Goal: Check status: Check status

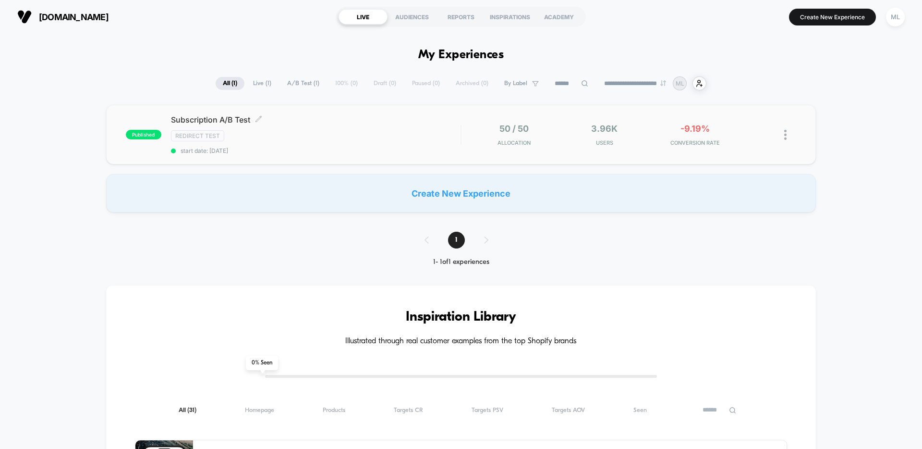
click at [356, 139] on div "Redirect Test" at bounding box center [316, 135] width 290 height 11
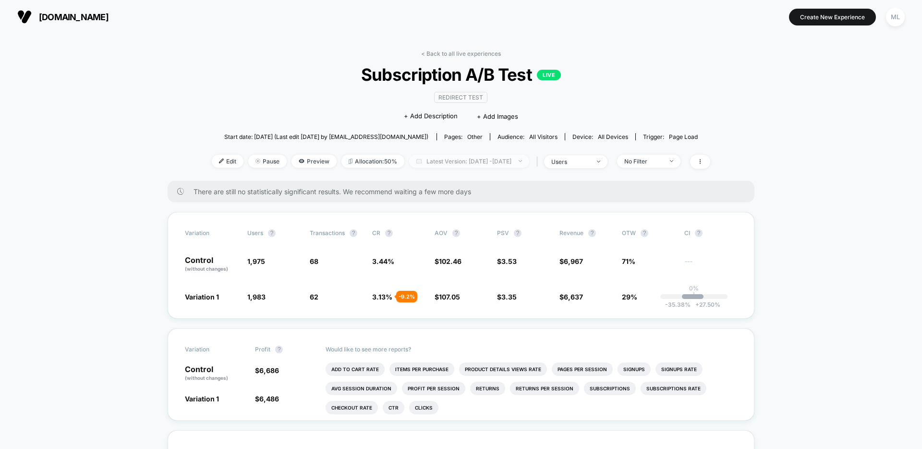
click at [457, 163] on span "Latest Version: [DATE] - [DATE]" at bounding box center [469, 161] width 120 height 13
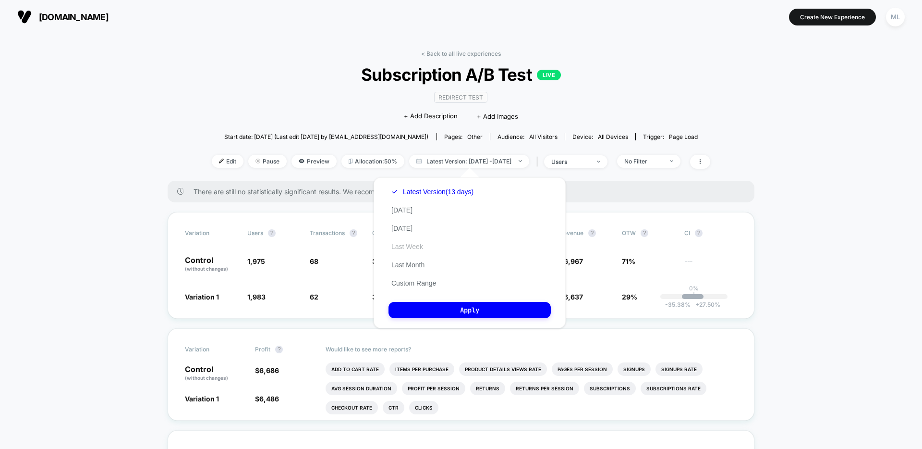
click at [417, 248] on button "Last Week" at bounding box center [407, 246] width 37 height 9
click at [485, 304] on button "Apply" at bounding box center [470, 310] width 162 height 16
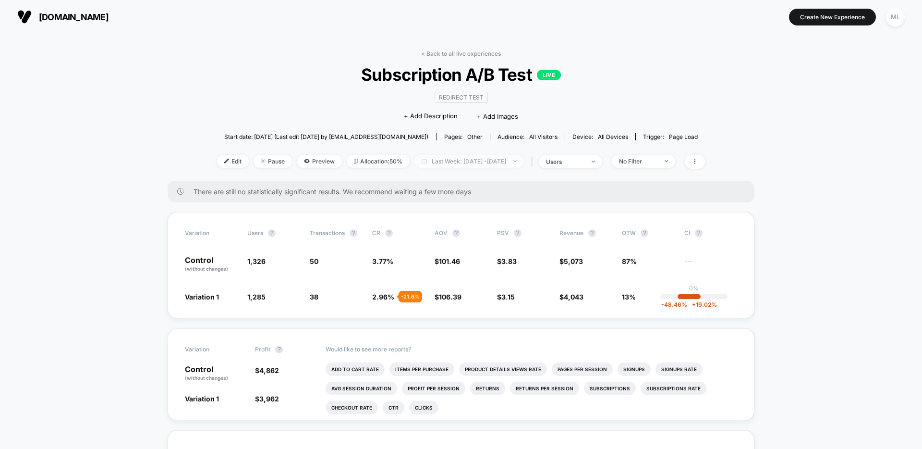
click at [417, 164] on span "Last Week: [DATE] - [DATE]" at bounding box center [470, 161] width 110 height 13
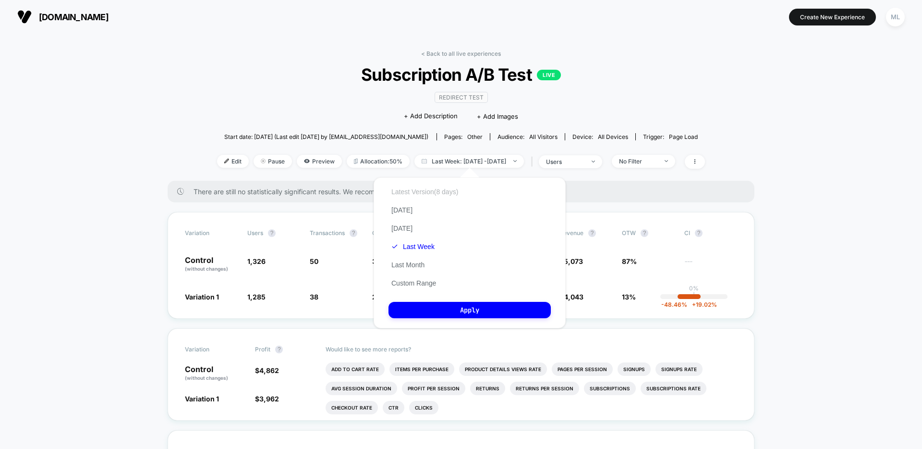
click at [429, 191] on button "Latest Version (8 days)" at bounding box center [425, 191] width 73 height 9
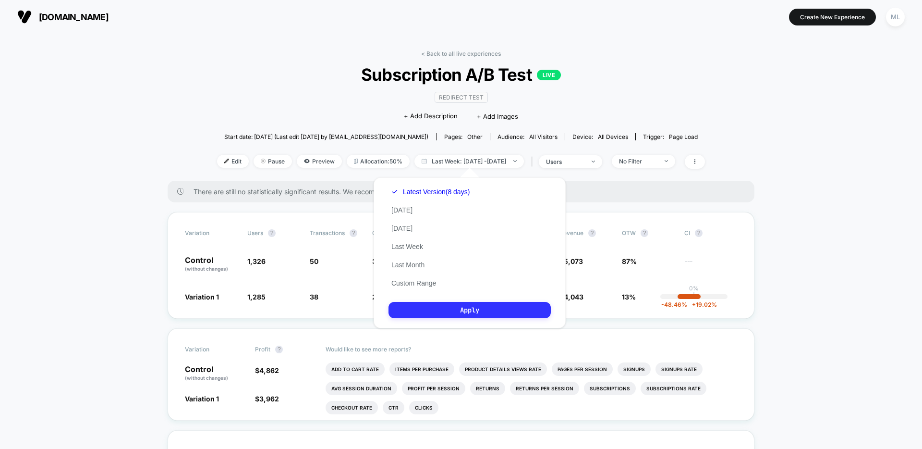
click at [472, 311] on button "Apply" at bounding box center [470, 310] width 162 height 16
